Goal: Find specific page/section: Locate item on page

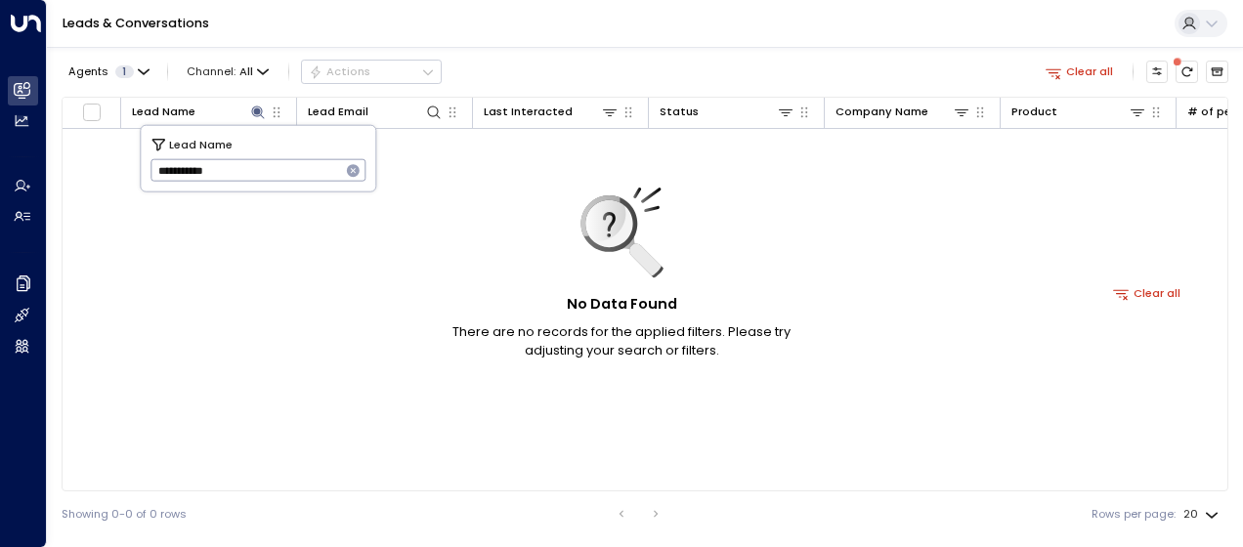
drag, startPoint x: 153, startPoint y: 170, endPoint x: 262, endPoint y: 158, distance: 109.1
click at [262, 158] on input "**********" at bounding box center [245, 170] width 190 height 32
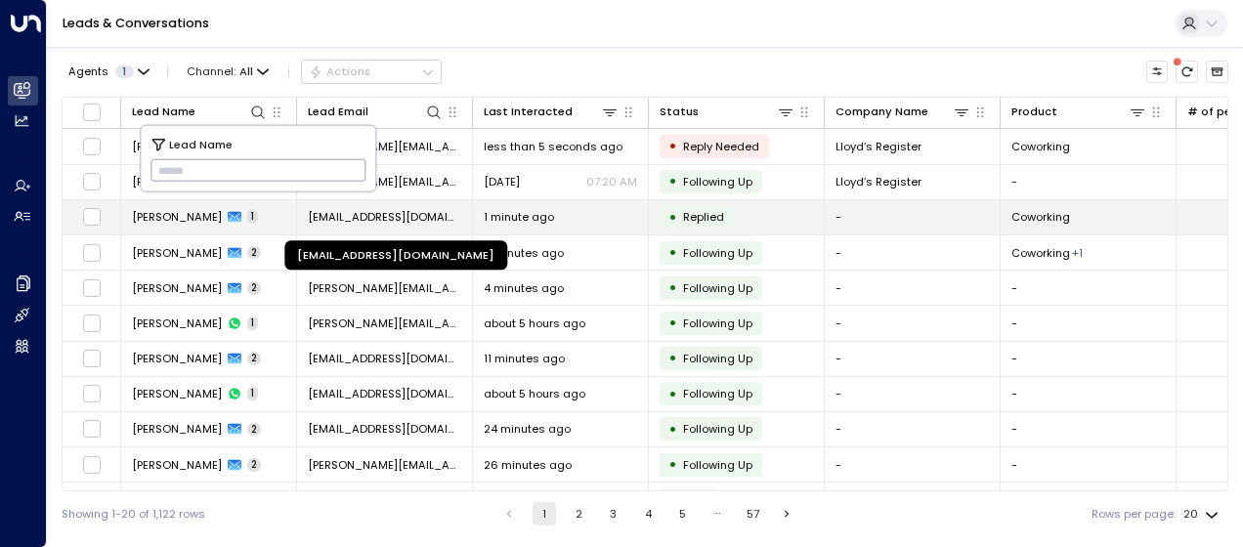
click at [394, 215] on span "[EMAIL_ADDRESS][DOMAIN_NAME]" at bounding box center [384, 217] width 153 height 16
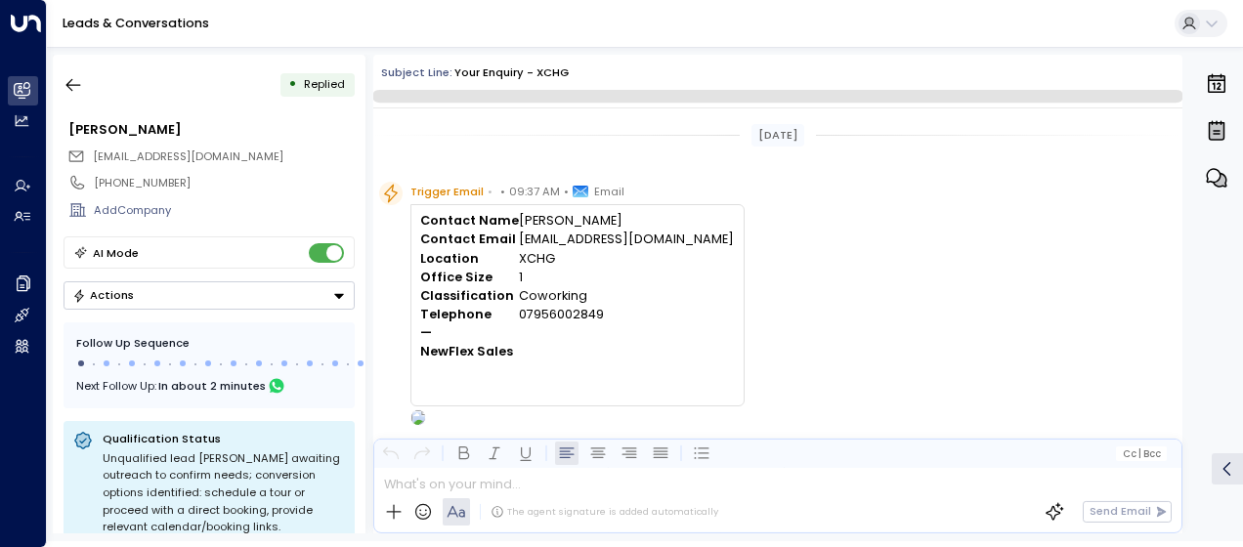
scroll to position [626, 0]
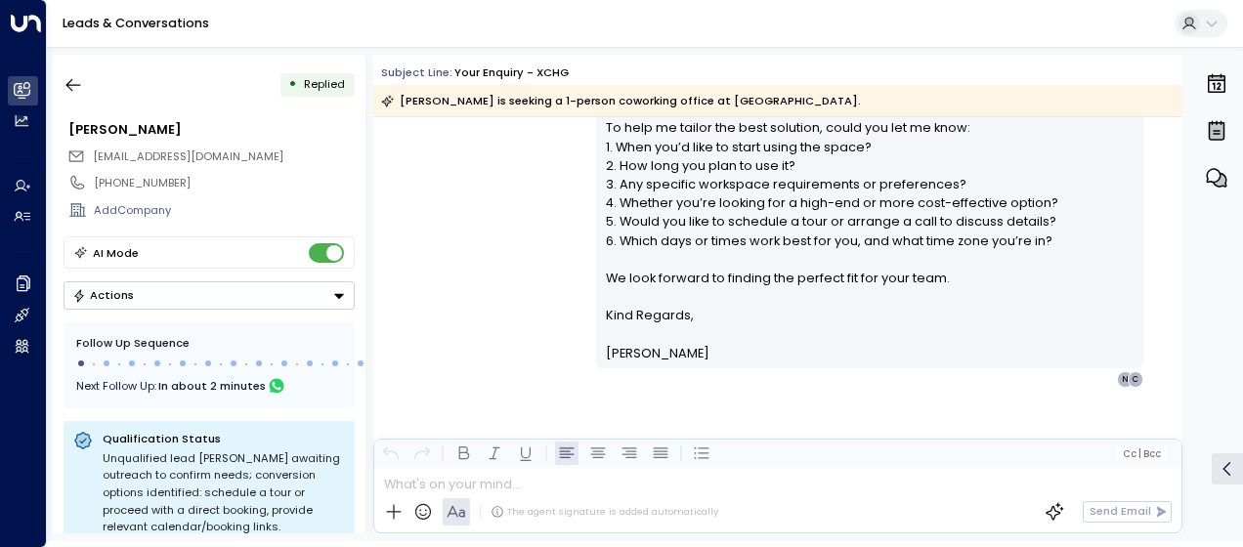
click at [521, 200] on div "[PERSON_NAME] • 09:38 AM • Email Hi [PERSON_NAME], Thank you for your interest …" at bounding box center [777, 107] width 809 height 561
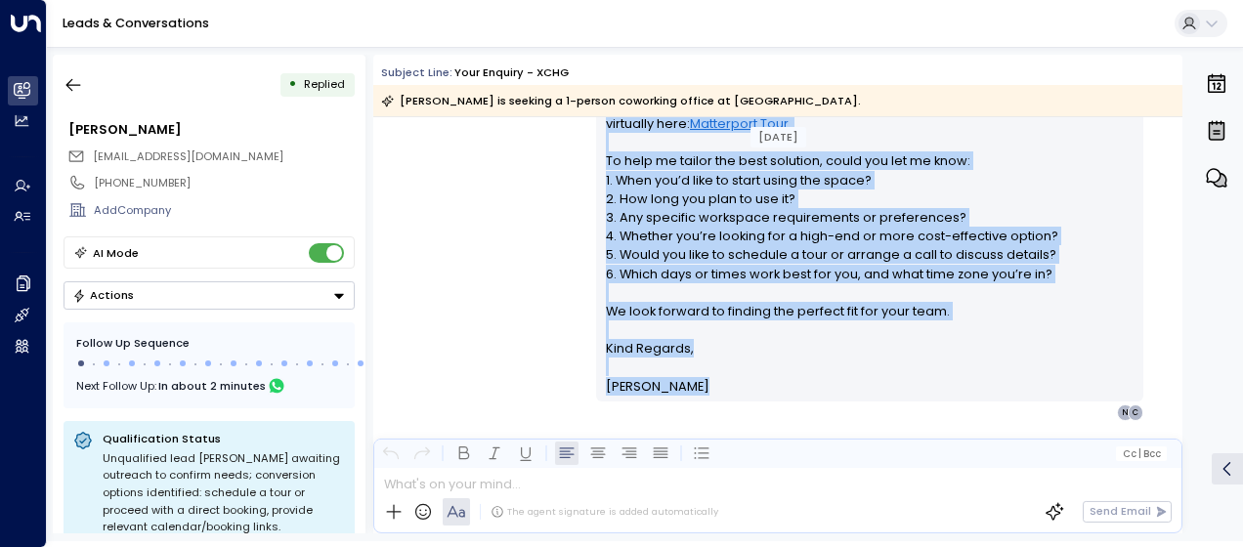
scroll to position [636, 0]
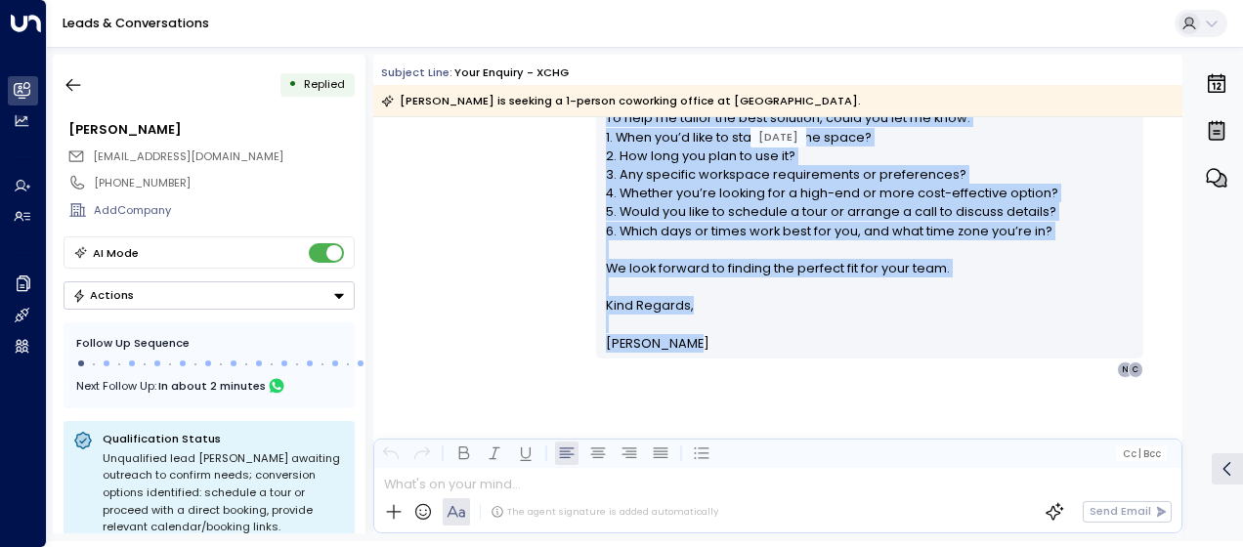
drag, startPoint x: 601, startPoint y: 129, endPoint x: 740, endPoint y: 349, distance: 260.4
click at [740, 349] on div "Hi [PERSON_NAME], Thank you for your interest in coworking at [GEOGRAPHIC_DATA]…" at bounding box center [870, 100] width 528 height 506
drag, startPoint x: 740, startPoint y: 349, endPoint x: 646, endPoint y: 260, distance: 129.9
click at [646, 260] on p "Hi [PERSON_NAME], Thank you for your interest in coworking at [GEOGRAPHIC_DATA]…" at bounding box center [870, 72] width 528 height 450
copy div "Lo Ipsumdolo, Sitam con adi elit seddoeiu te incididun ut LABO, etdolor ma 53 A…"
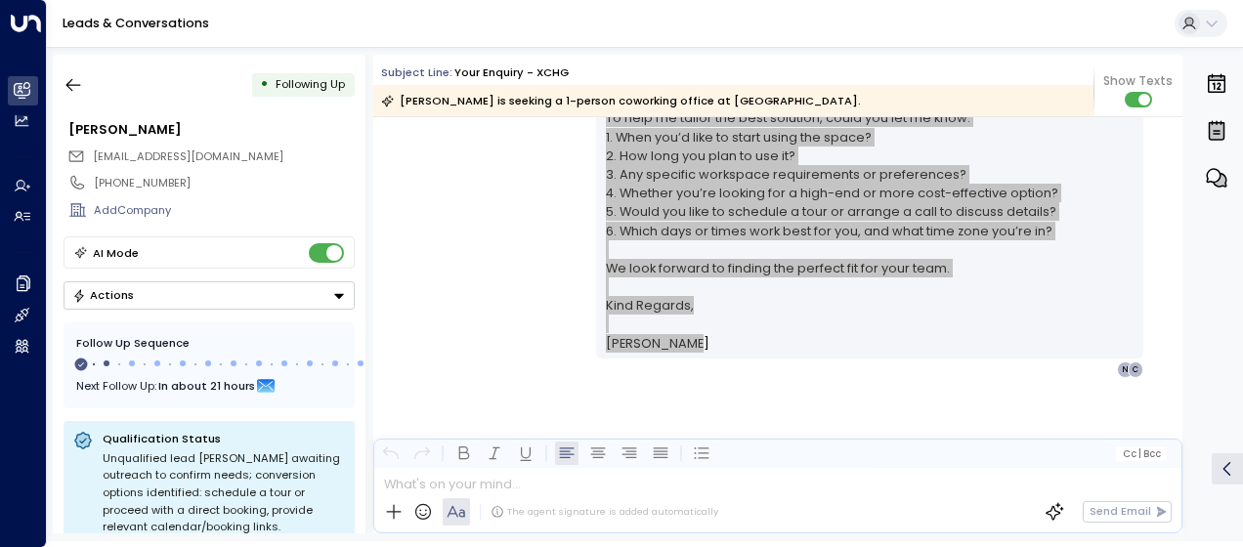
scroll to position [797, 0]
